Goal: Use online tool/utility: Utilize a website feature to perform a specific function

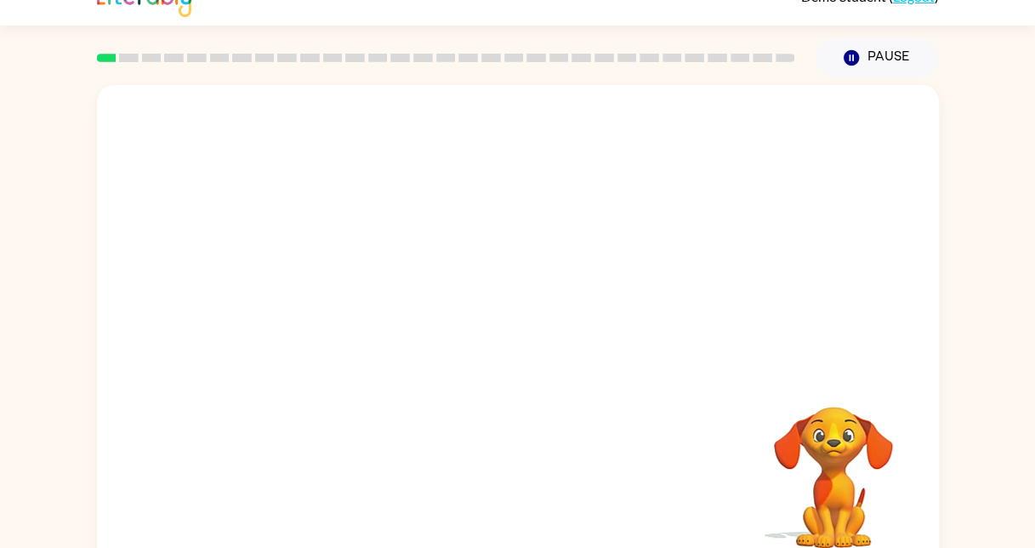
scroll to position [50, 0]
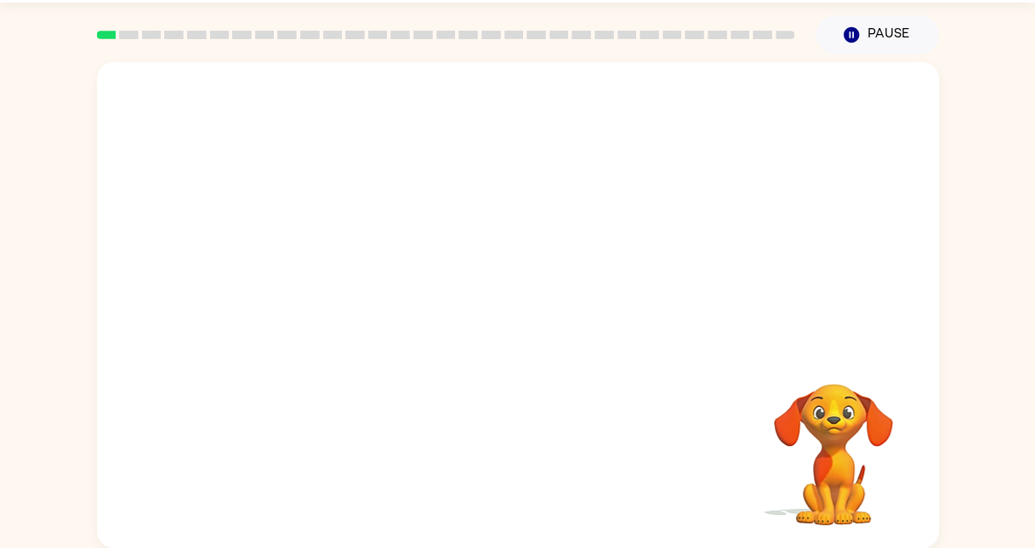
click at [459, 233] on video "Your browser must support playing .mp4 files to use Literably. Please try using…" at bounding box center [518, 205] width 842 height 286
drag, startPoint x: 525, startPoint y: 277, endPoint x: 523, endPoint y: 300, distance: 23.0
click at [523, 300] on div at bounding box center [518, 305] width 842 height 486
click at [523, 300] on icon "button" at bounding box center [518, 314] width 30 height 30
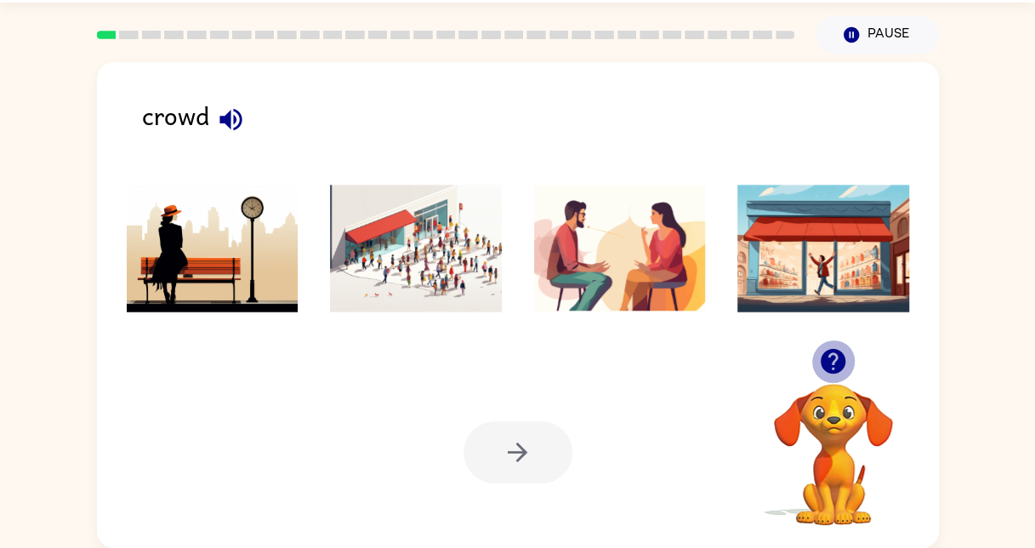
click at [839, 356] on icon "button" at bounding box center [833, 361] width 25 height 25
click at [235, 121] on icon "button" at bounding box center [230, 119] width 22 height 22
click at [451, 267] on img at bounding box center [416, 249] width 172 height 128
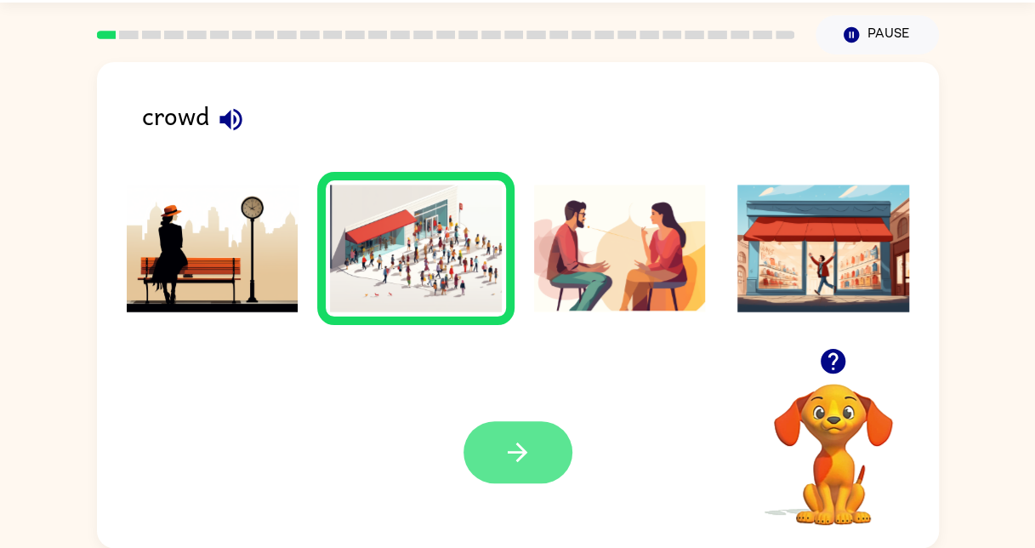
click at [512, 446] on icon "button" at bounding box center [518, 452] width 30 height 30
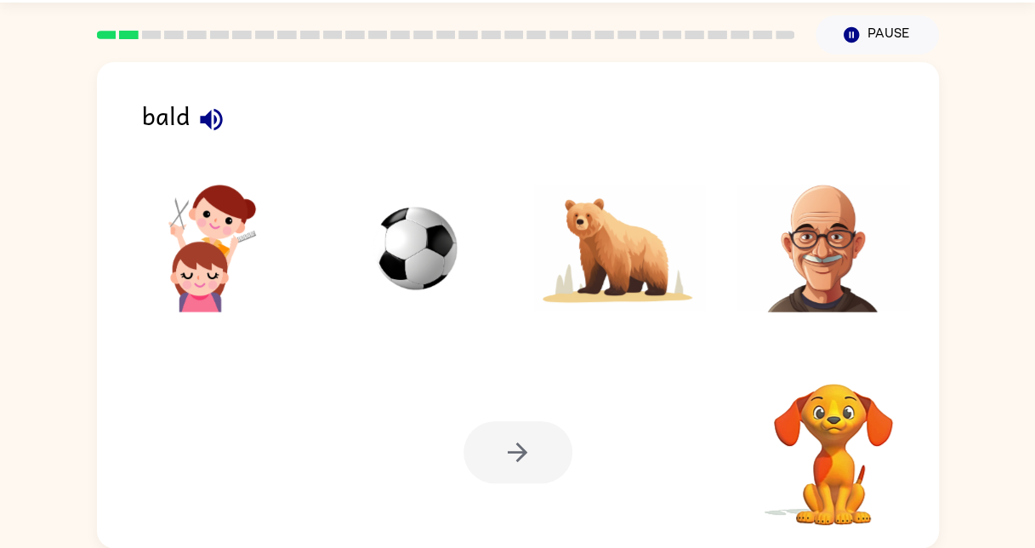
click at [832, 239] on img at bounding box center [823, 249] width 172 height 128
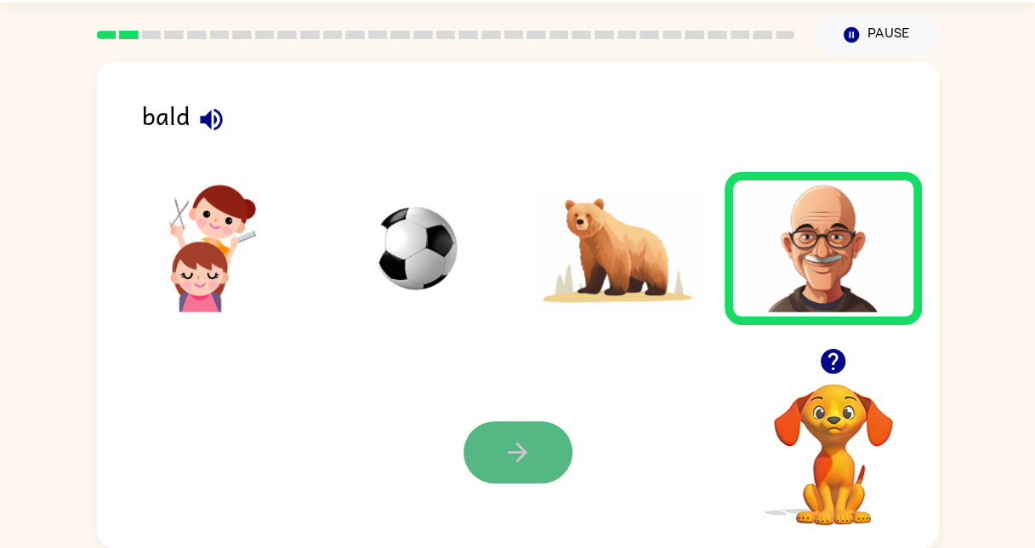
click at [536, 453] on button "button" at bounding box center [518, 452] width 109 height 62
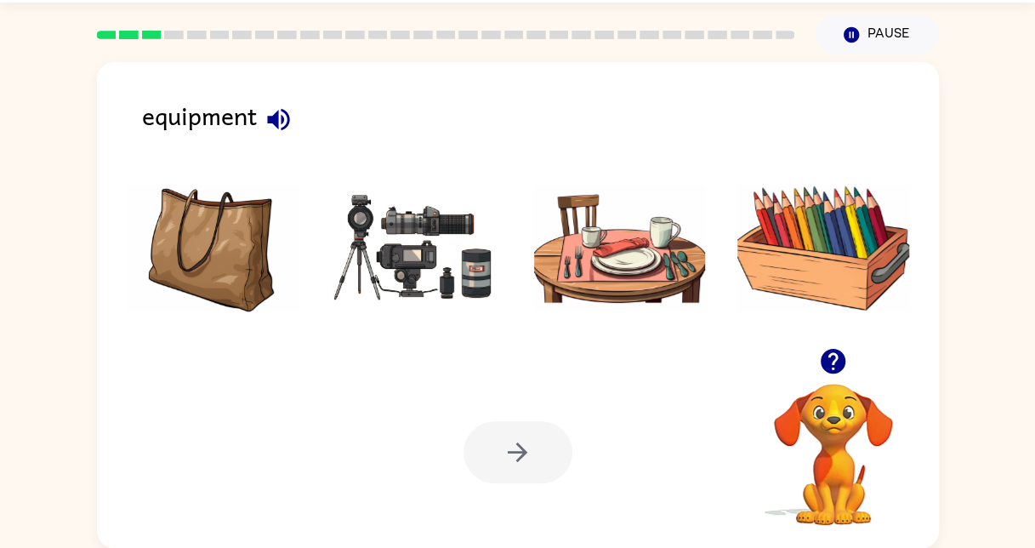
click at [408, 236] on img at bounding box center [416, 249] width 172 height 128
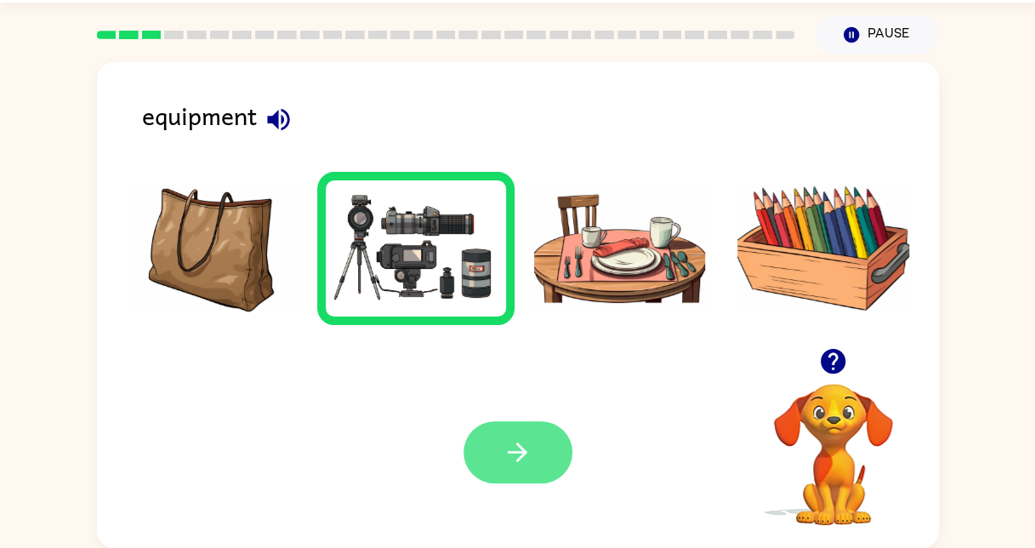
click at [512, 452] on icon "button" at bounding box center [518, 452] width 20 height 20
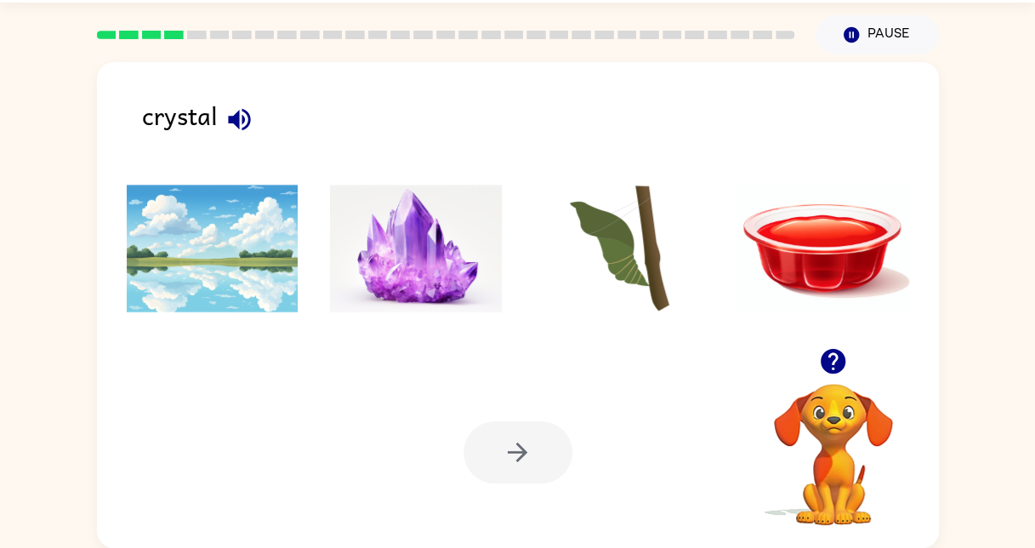
click at [430, 253] on img at bounding box center [416, 249] width 172 height 128
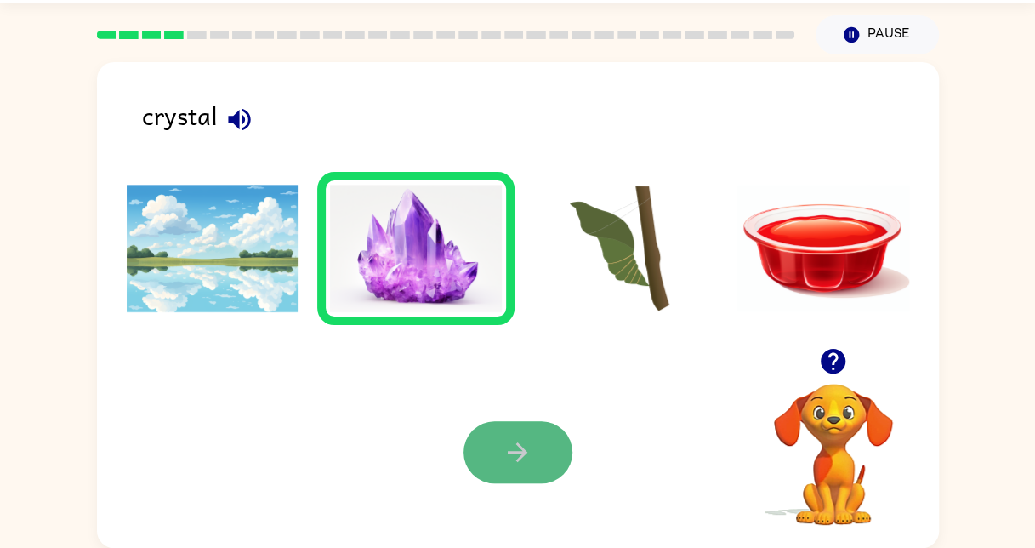
click at [530, 447] on icon "button" at bounding box center [518, 452] width 30 height 30
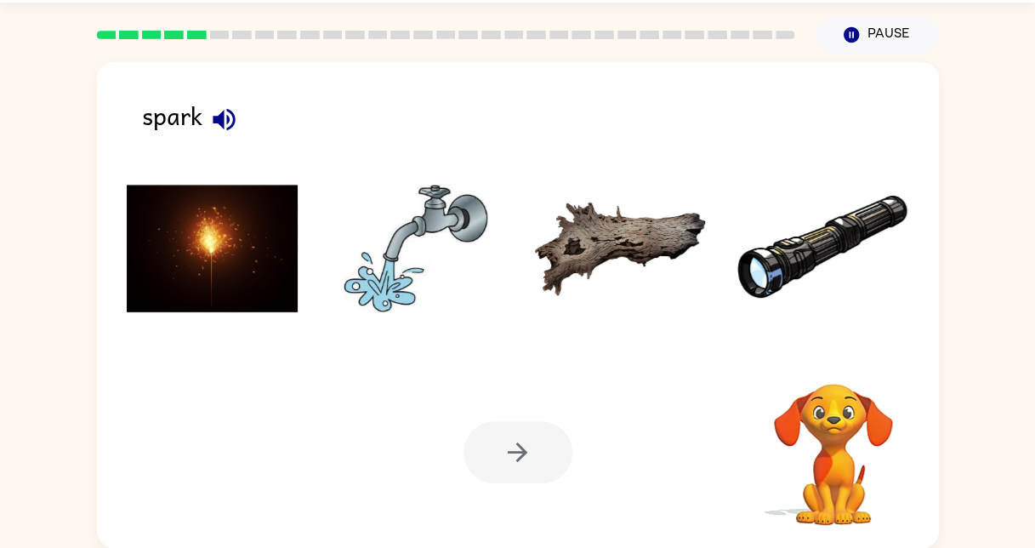
click at [253, 262] on img at bounding box center [213, 249] width 172 height 128
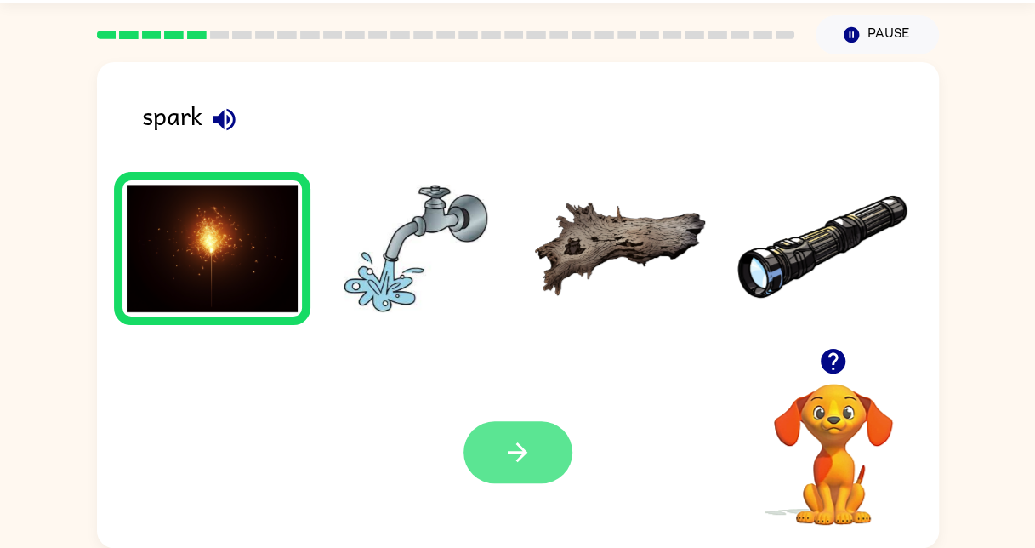
click at [514, 453] on icon "button" at bounding box center [518, 452] width 30 height 30
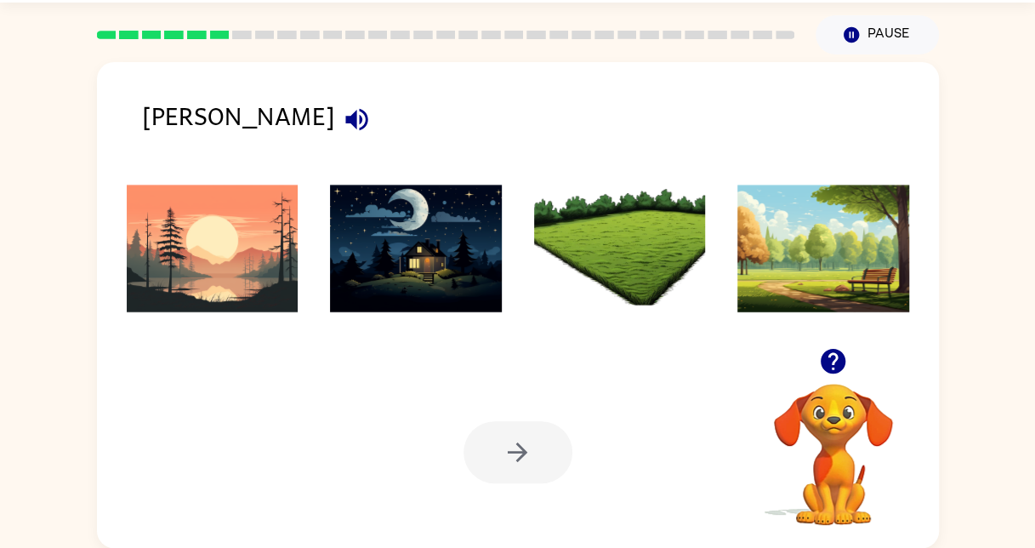
click at [242, 252] on img at bounding box center [213, 249] width 172 height 128
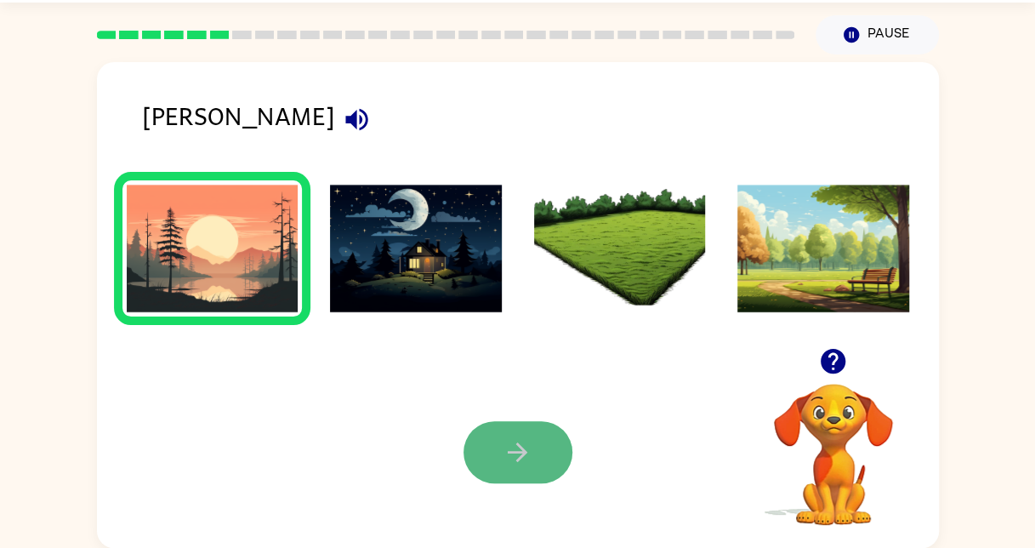
click at [526, 461] on icon "button" at bounding box center [518, 452] width 30 height 30
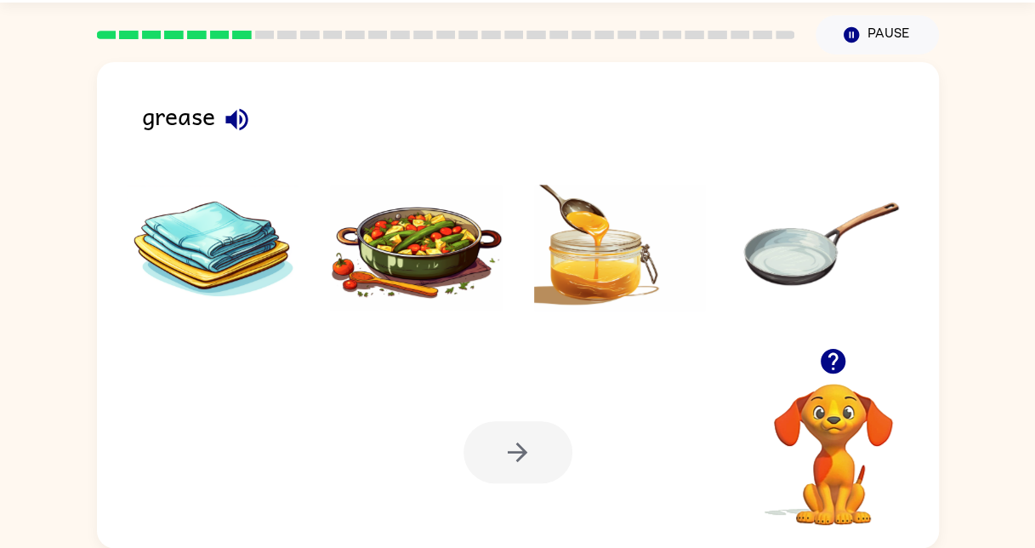
click at [599, 260] on img at bounding box center [620, 249] width 172 height 128
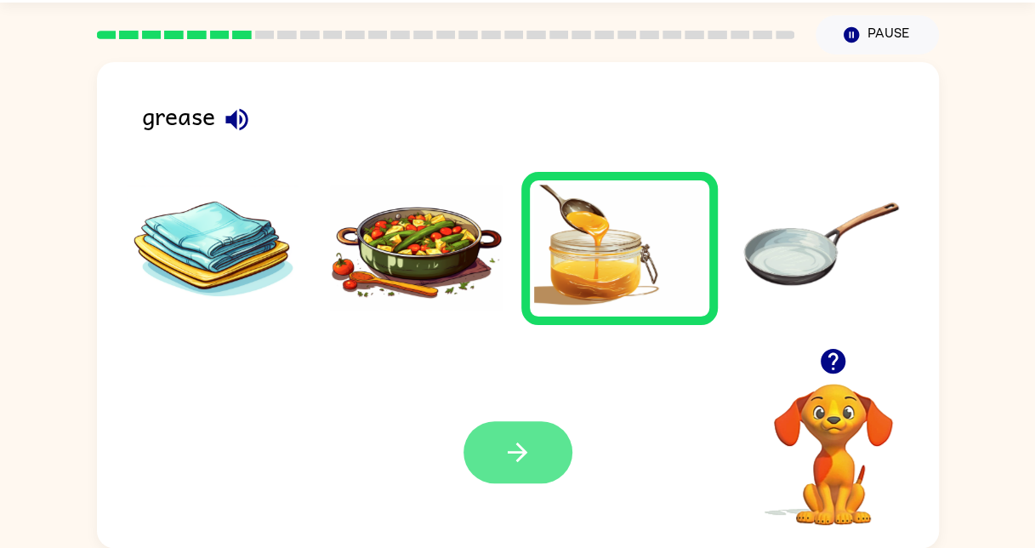
click at [534, 441] on button "button" at bounding box center [518, 452] width 109 height 62
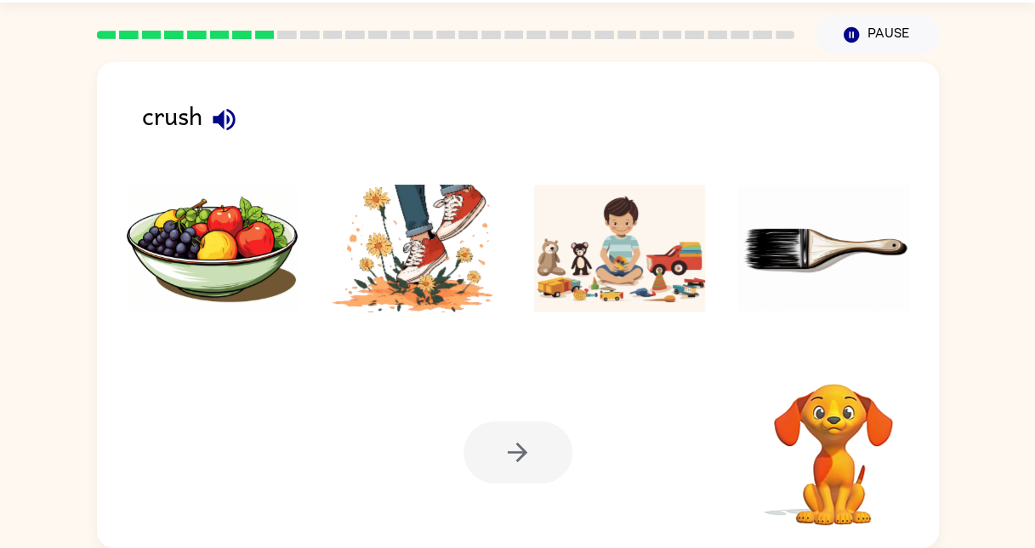
click at [410, 277] on img at bounding box center [416, 249] width 172 height 128
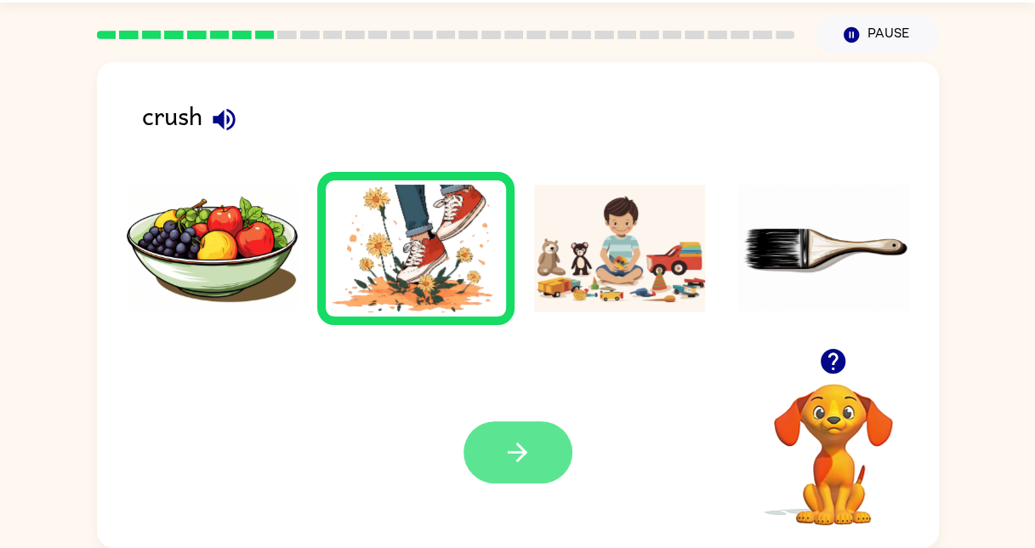
click at [527, 447] on icon "button" at bounding box center [518, 452] width 30 height 30
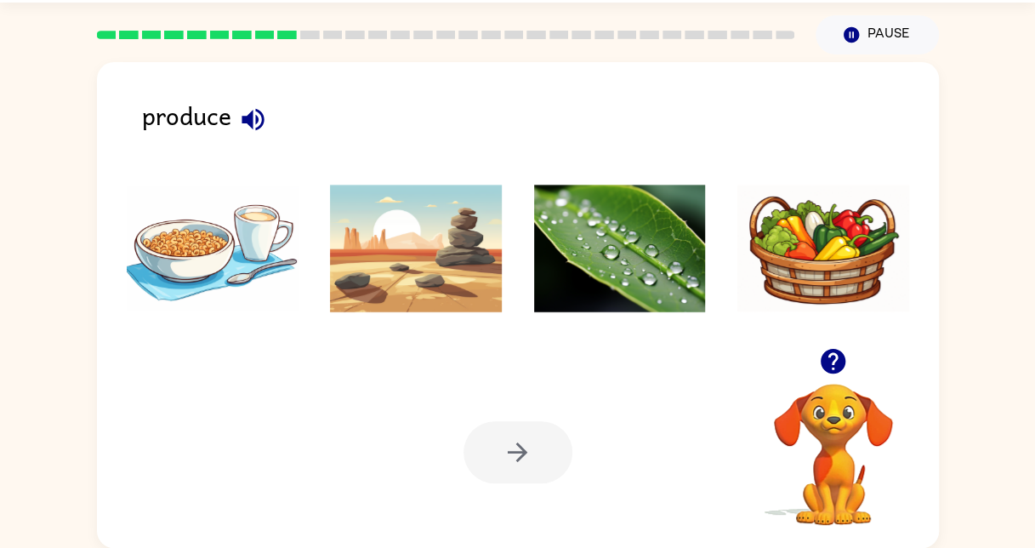
click at [786, 247] on img at bounding box center [823, 249] width 172 height 128
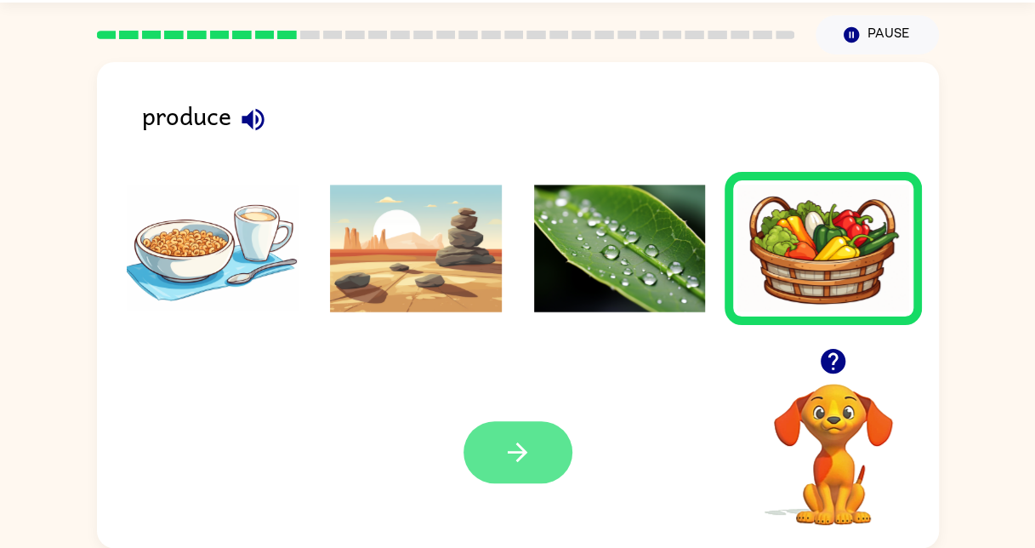
click at [506, 448] on icon "button" at bounding box center [518, 452] width 30 height 30
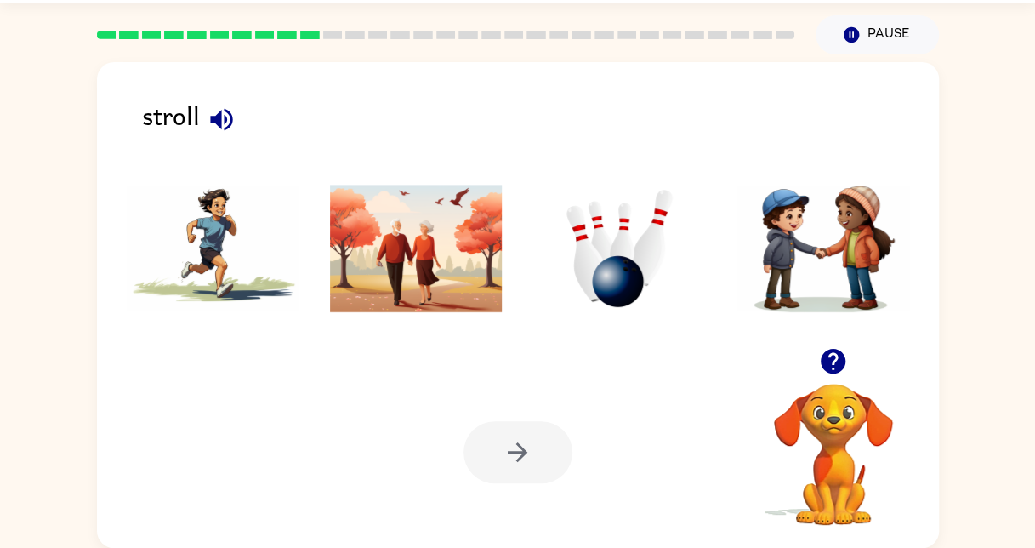
click at [403, 277] on img at bounding box center [416, 249] width 172 height 128
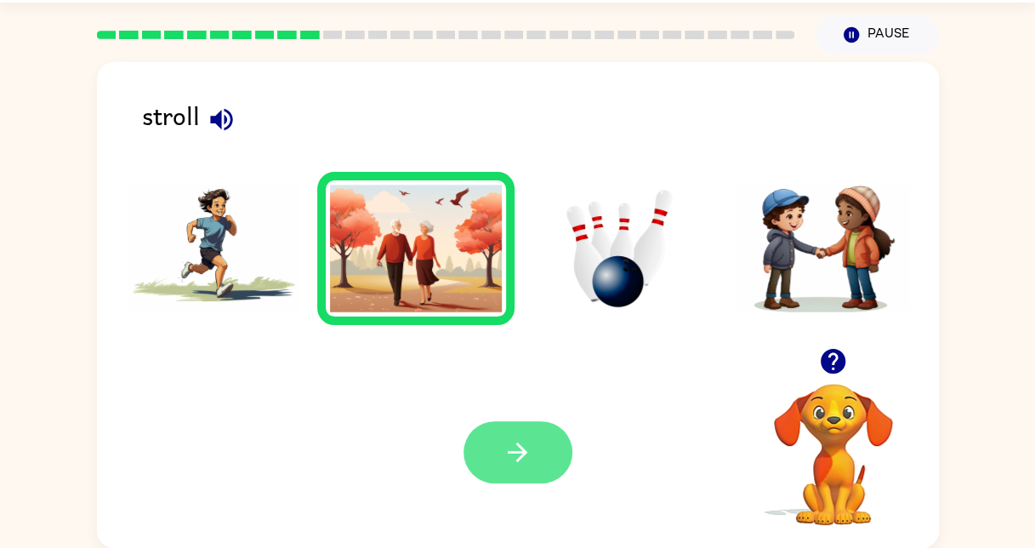
click at [507, 424] on button "button" at bounding box center [518, 452] width 109 height 62
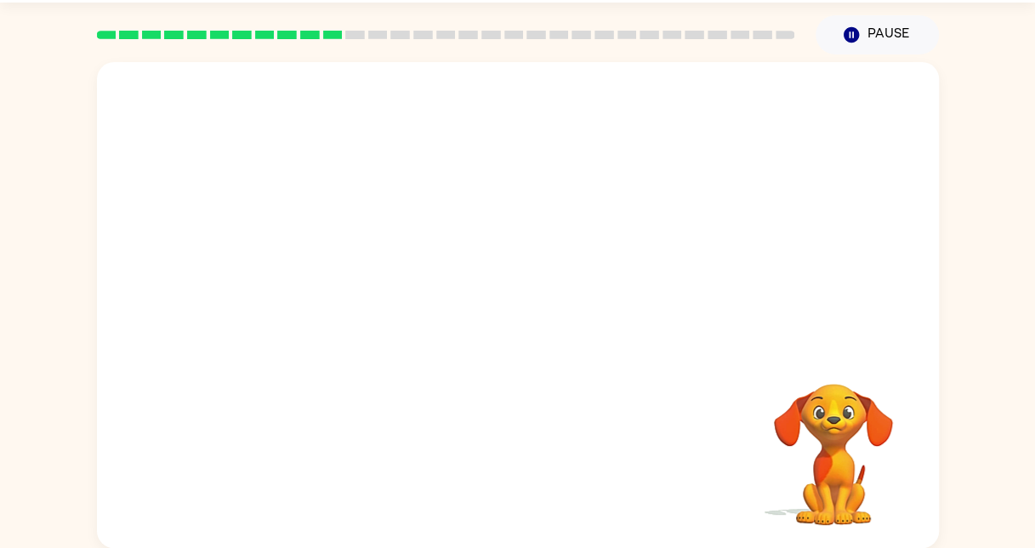
click at [568, 264] on video "Your browser must support playing .mp4 files to use Literably. Please try using…" at bounding box center [518, 205] width 842 height 286
click at [512, 305] on icon "button" at bounding box center [518, 314] width 30 height 30
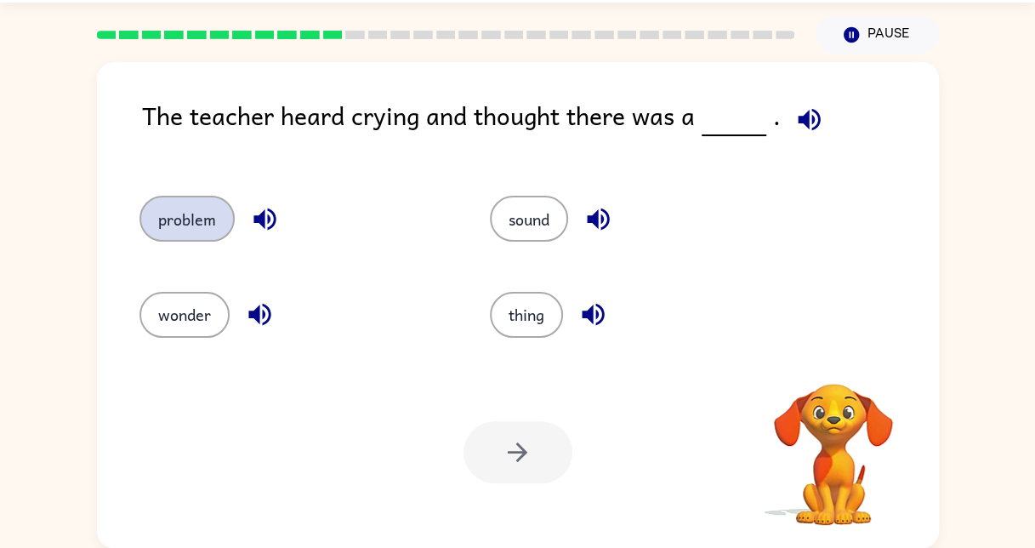
click at [188, 215] on button "problem" at bounding box center [186, 219] width 95 height 46
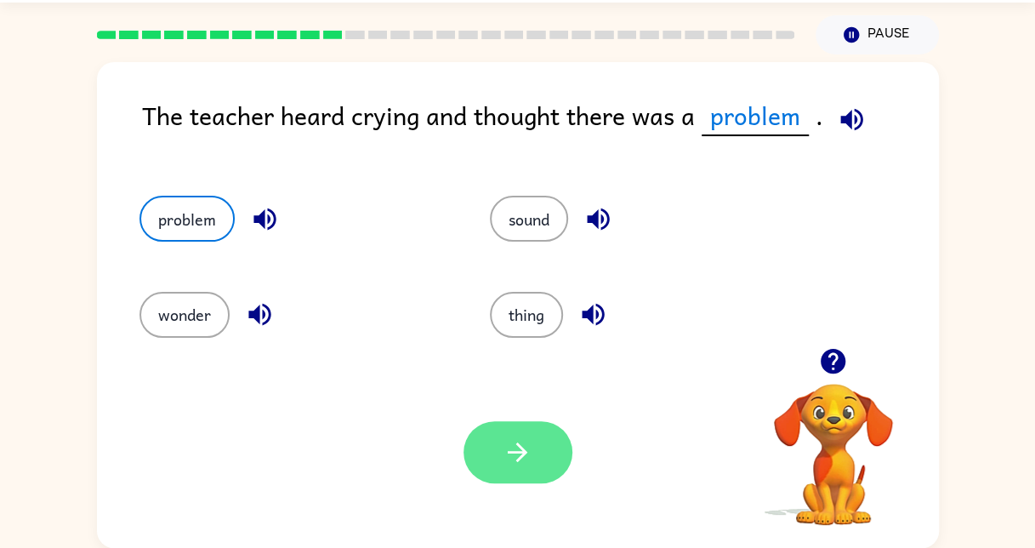
click at [500, 452] on button "button" at bounding box center [518, 452] width 109 height 62
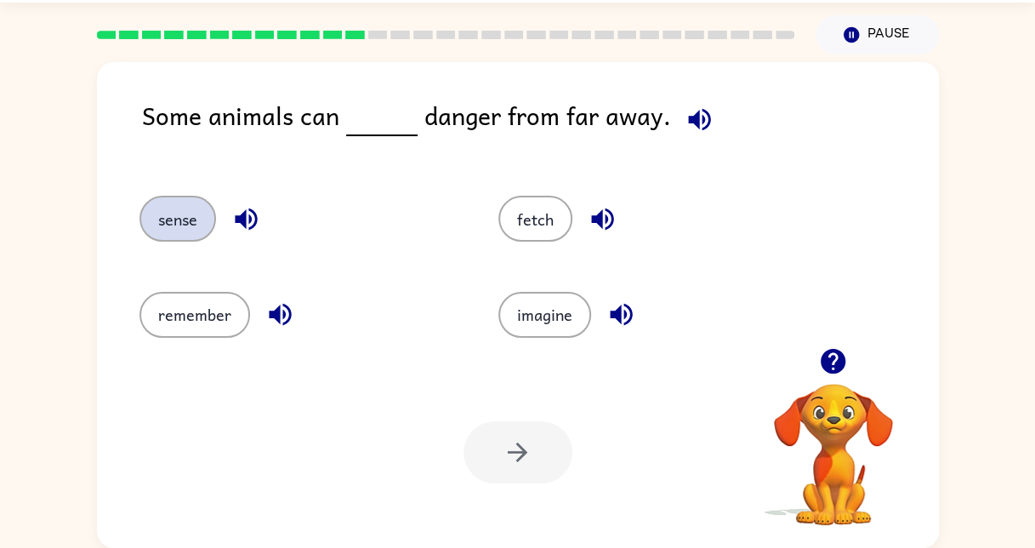
click at [179, 214] on button "sense" at bounding box center [177, 219] width 77 height 46
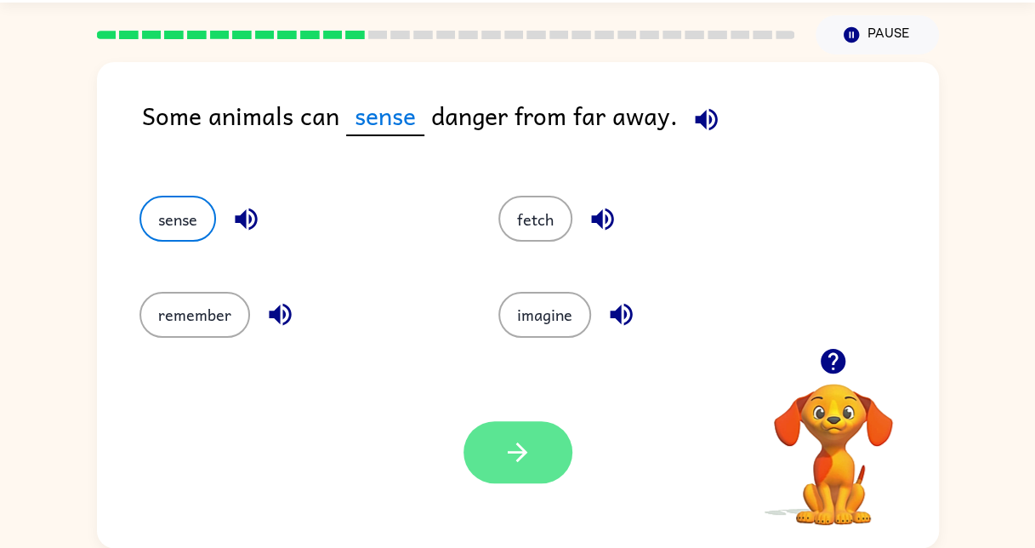
click at [516, 455] on icon "button" at bounding box center [518, 452] width 30 height 30
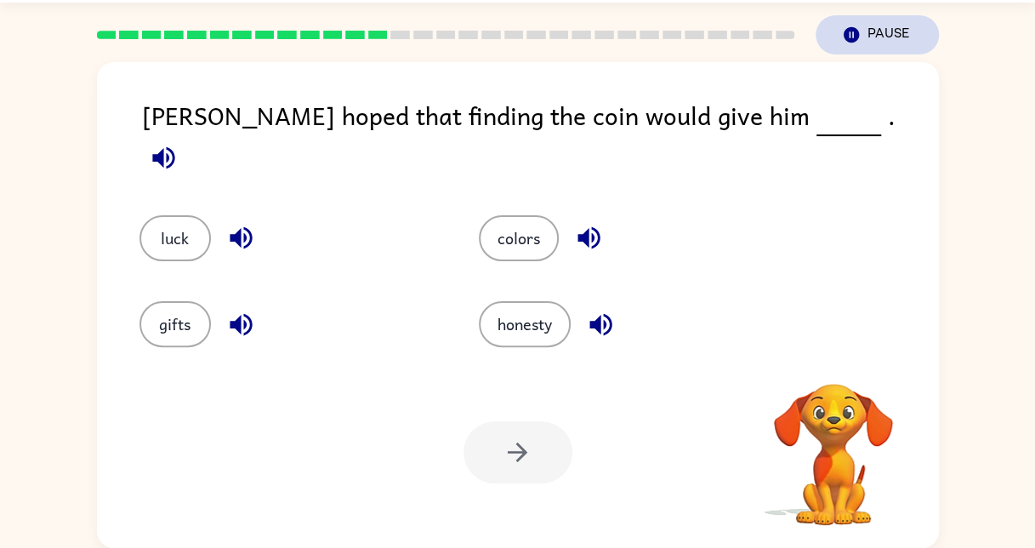
click at [890, 22] on button "Pause Pause" at bounding box center [877, 34] width 123 height 39
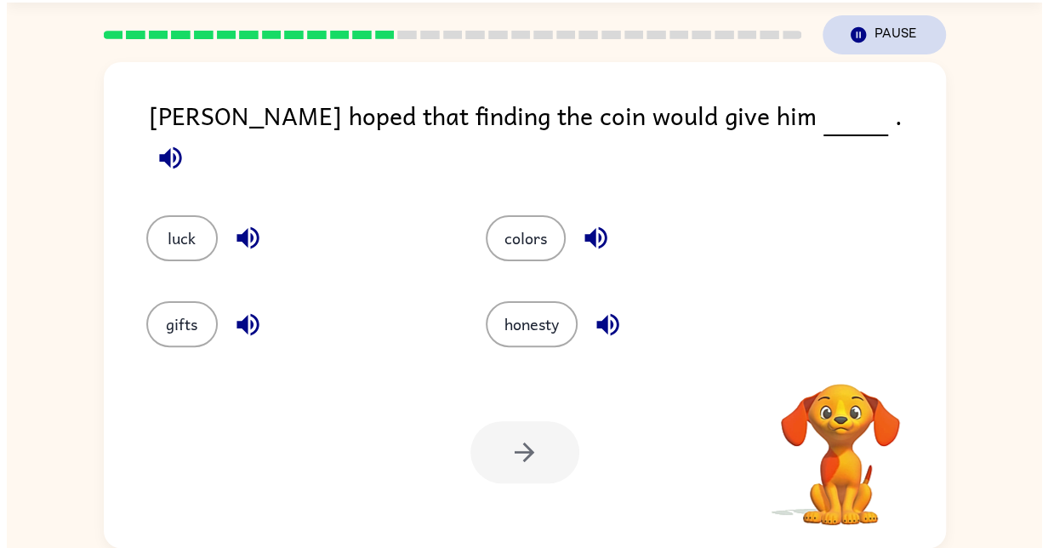
scroll to position [0, 0]
